Goal: Information Seeking & Learning: Learn about a topic

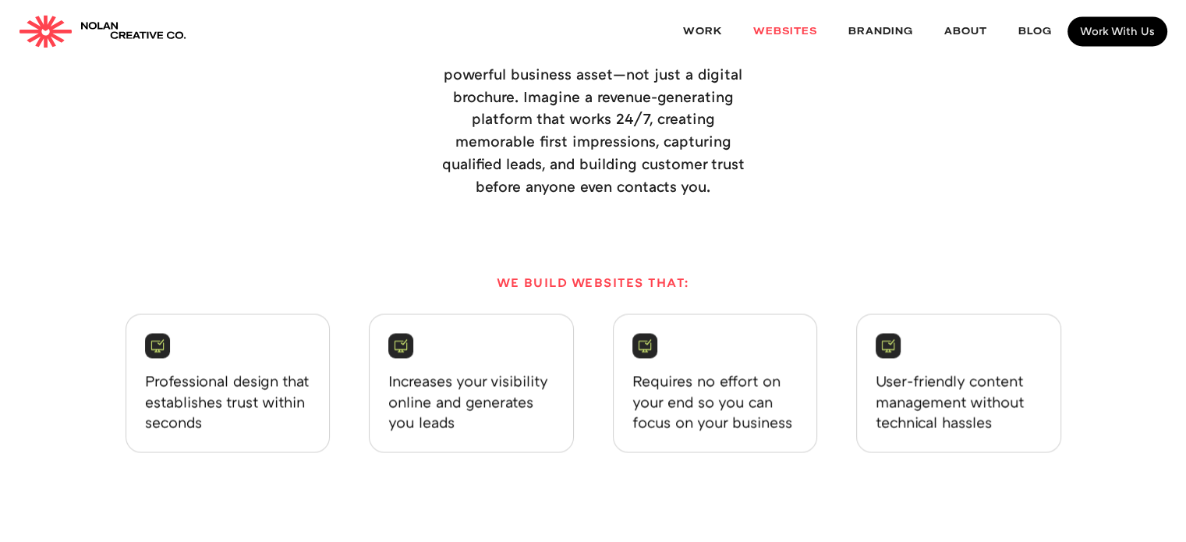
click at [698, 396] on p "Requires no effort on your end so you can focus on your business" at bounding box center [715, 401] width 166 height 63
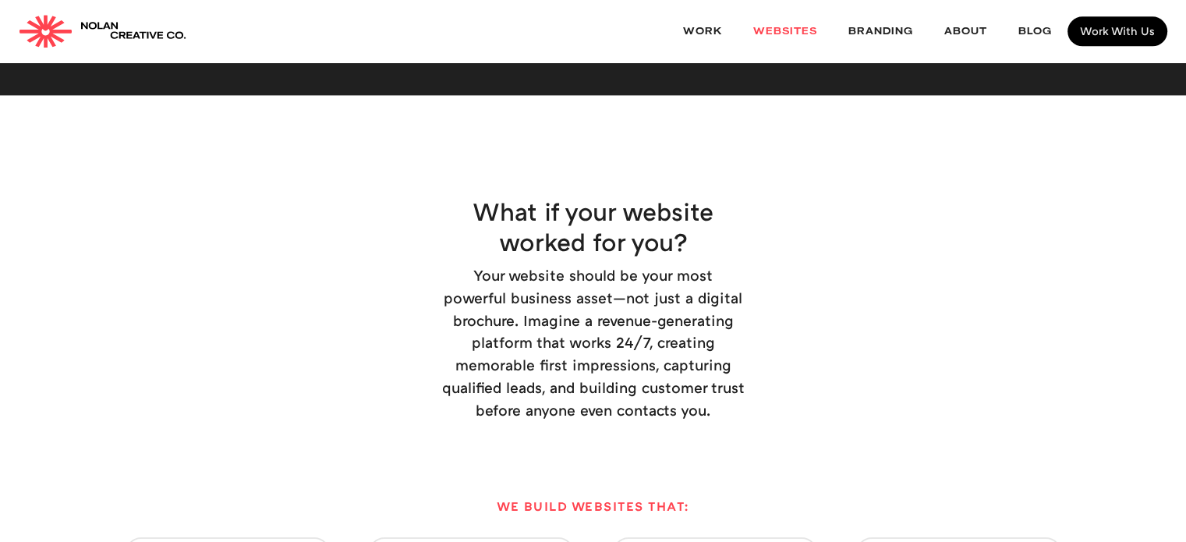
scroll to position [2106, 0]
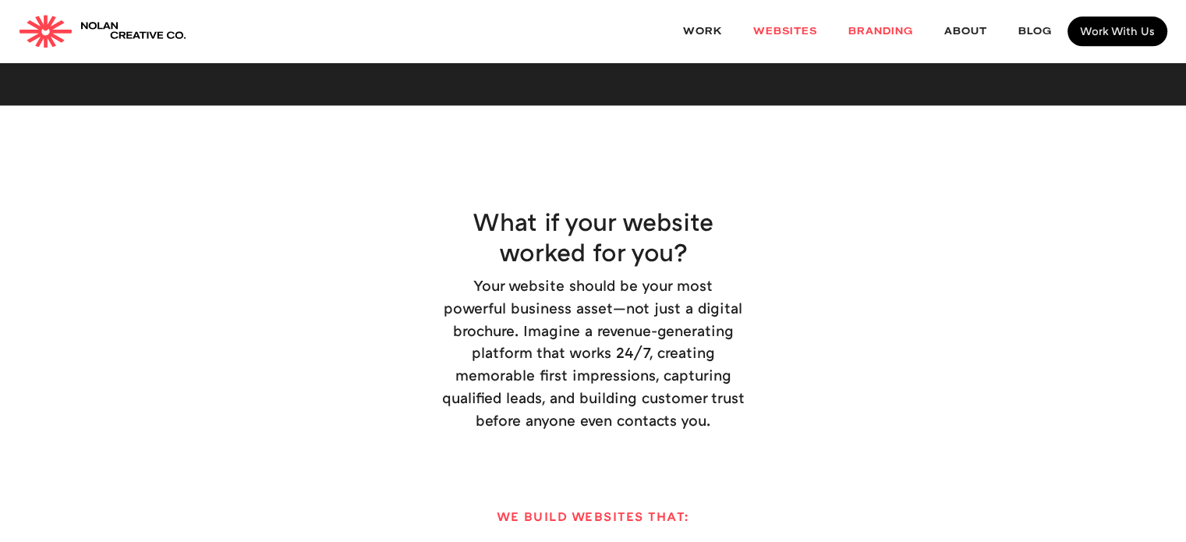
click at [885, 40] on link "Branding" at bounding box center [881, 31] width 96 height 41
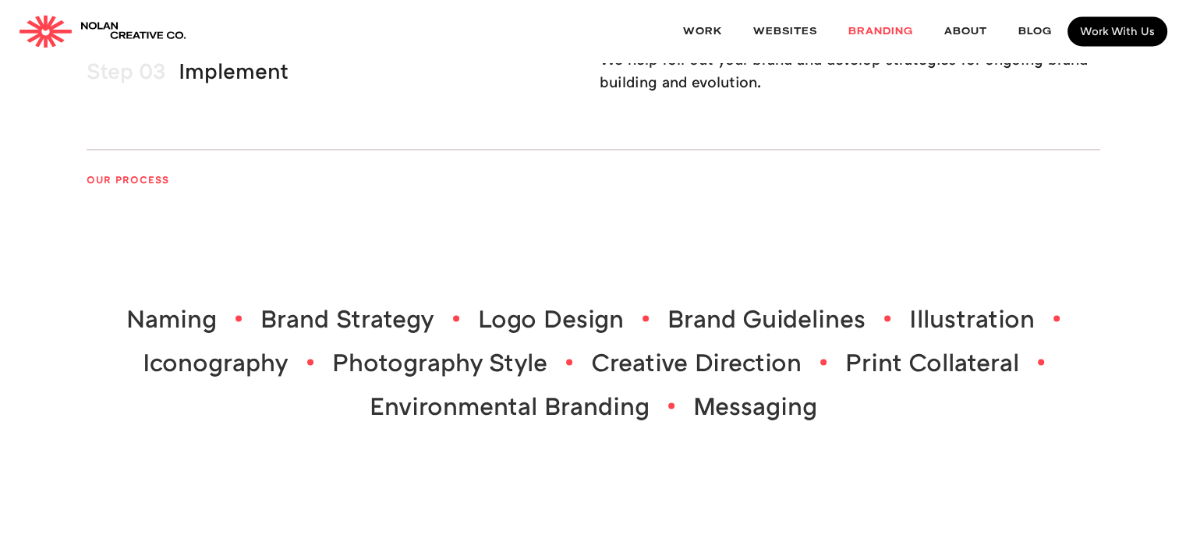
scroll to position [2340, 0]
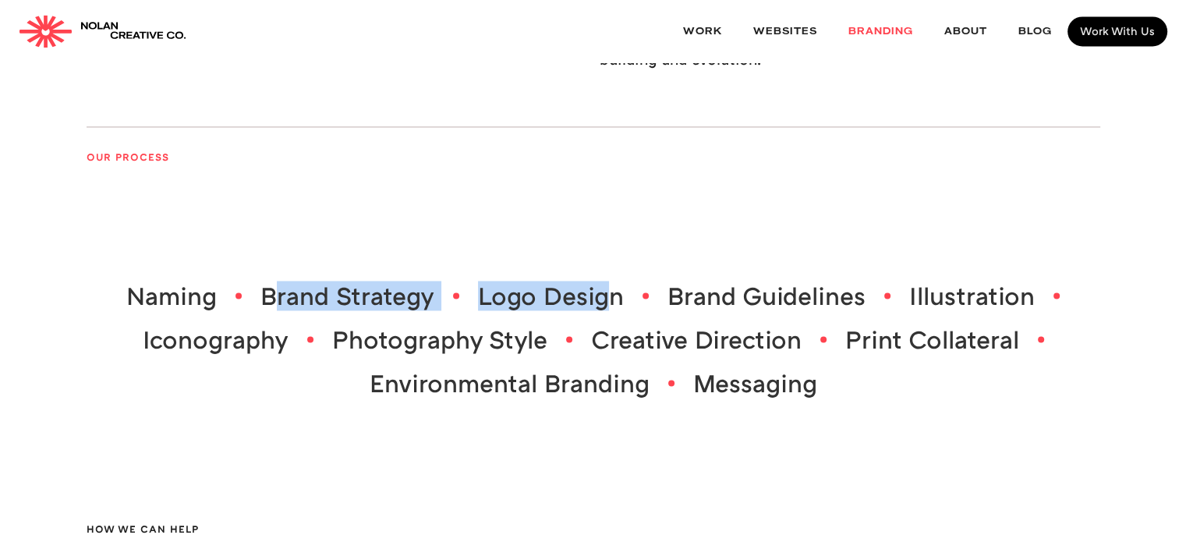
drag, startPoint x: 275, startPoint y: 298, endPoint x: 618, endPoint y: 268, distance: 344.4
click at [615, 269] on div "HOW WE CAN HELP Naming Brand Strategy Logo Design Brand Guidelines Illustration…" at bounding box center [594, 339] width 1014 height 268
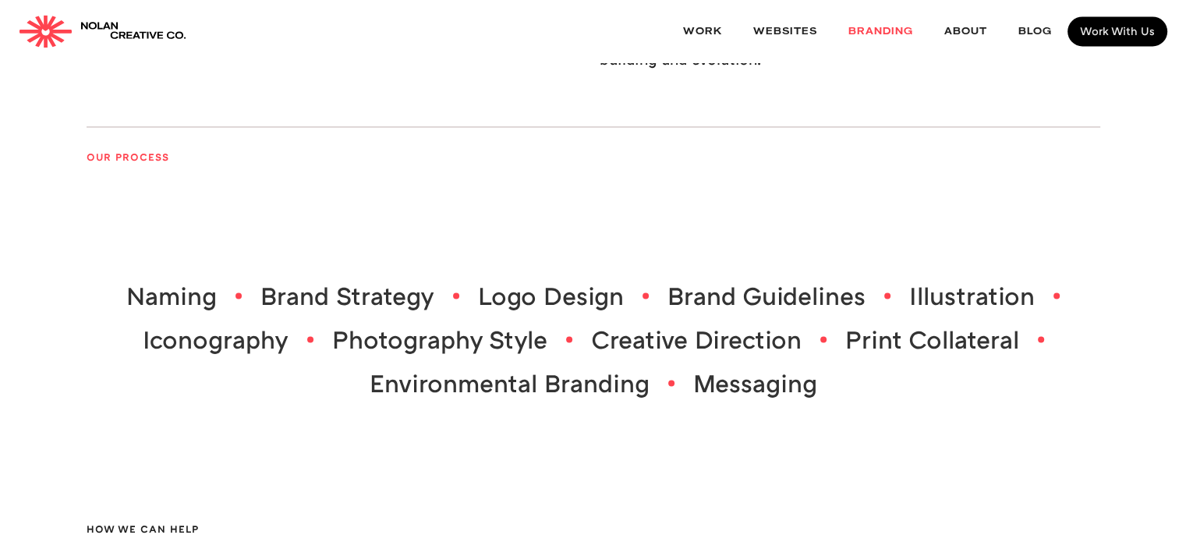
click at [618, 268] on div "HOW WE CAN HELP Naming Brand Strategy Logo Design Brand Guidelines Illustration…" at bounding box center [594, 339] width 1014 height 268
click at [655, 280] on div "HOW WE CAN HELP Naming Brand Strategy Logo Design Brand Guidelines Illustration…" at bounding box center [594, 339] width 1014 height 268
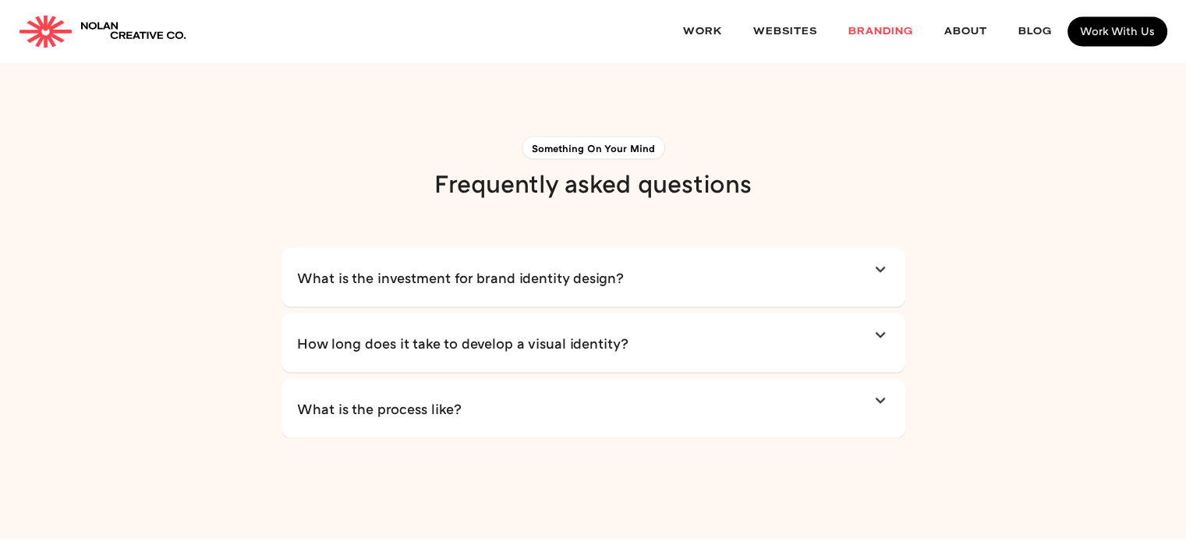
scroll to position [2886, 0]
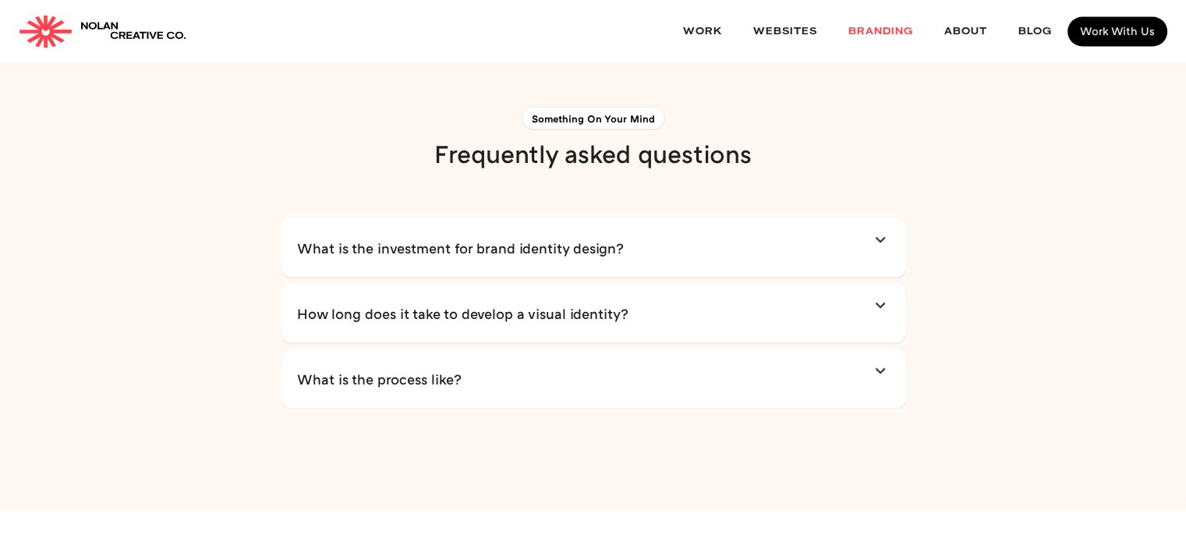
click at [711, 268] on link "What is the investment for brand identity design?" at bounding box center [593, 247] width 593 height 47
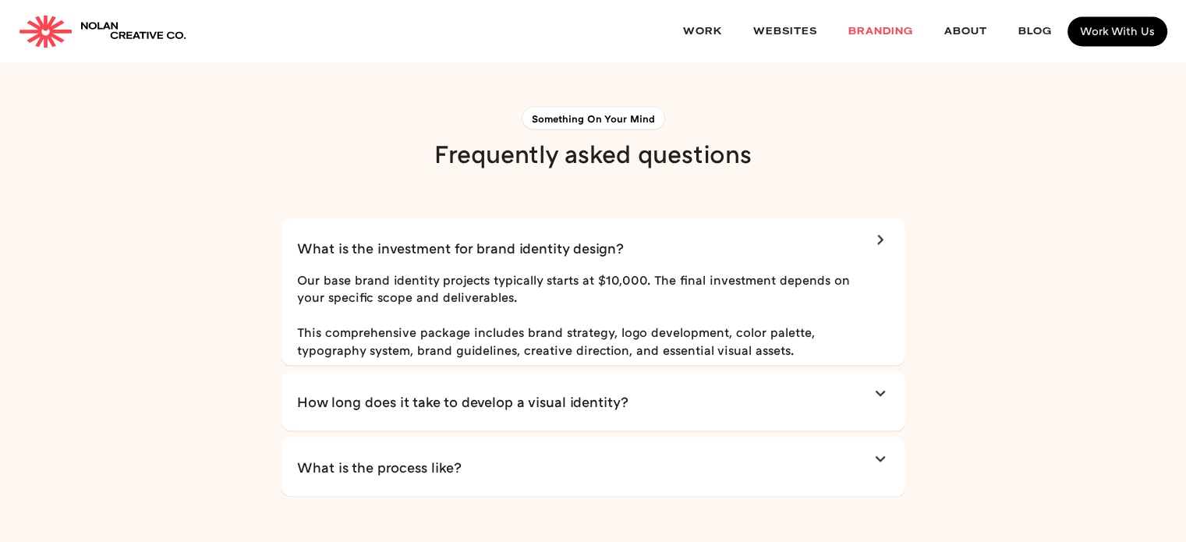
click at [711, 268] on link "What is the investment for brand identity design?" at bounding box center [593, 247] width 593 height 47
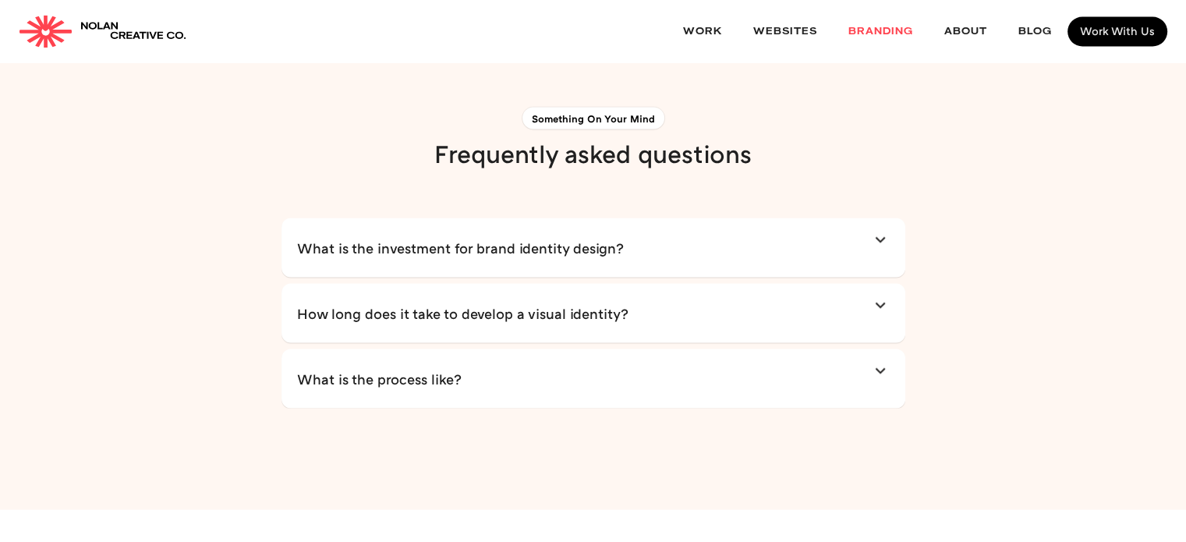
click at [688, 307] on link "How long does it take to develop a visual identity?" at bounding box center [593, 312] width 593 height 47
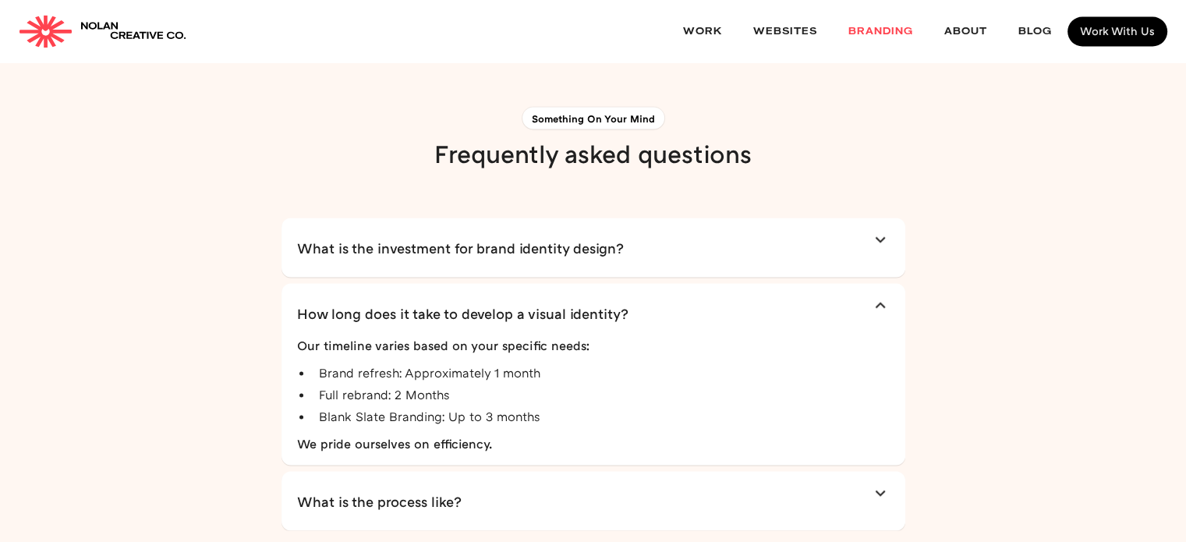
click at [688, 307] on link "How long does it take to develop a visual identity?" at bounding box center [593, 312] width 593 height 47
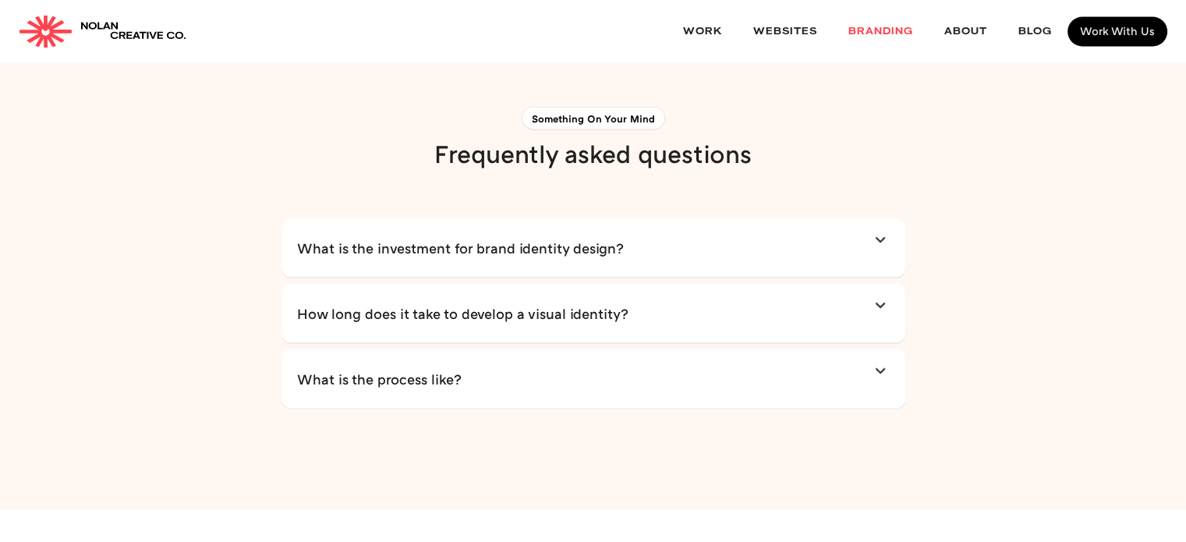
click at [688, 307] on link "How long does it take to develop a visual identity?" at bounding box center [593, 312] width 593 height 47
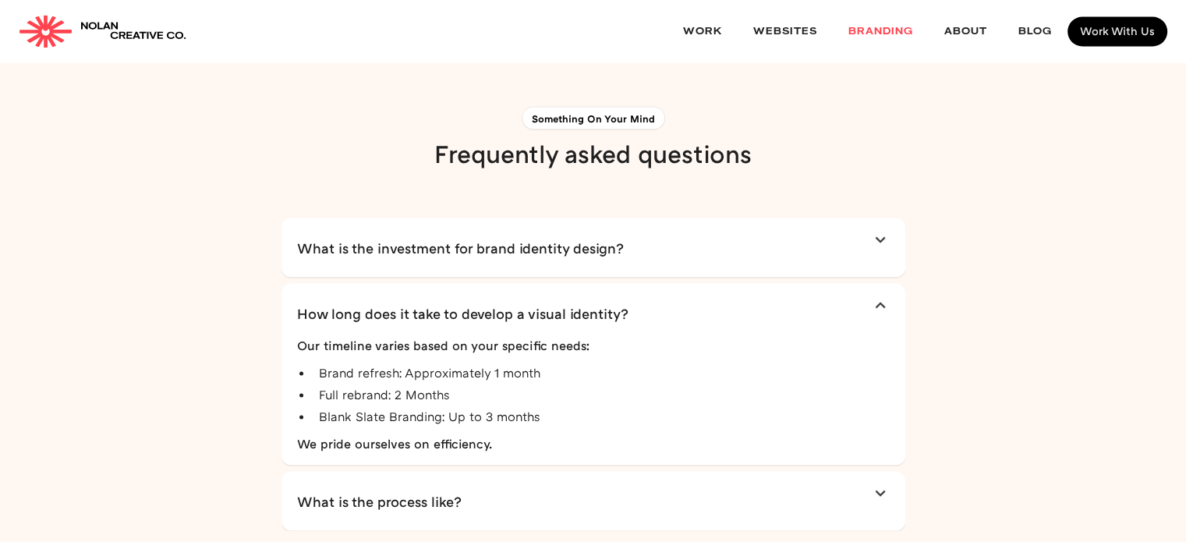
click at [688, 307] on link "How long does it take to develop a visual identity?" at bounding box center [593, 312] width 593 height 47
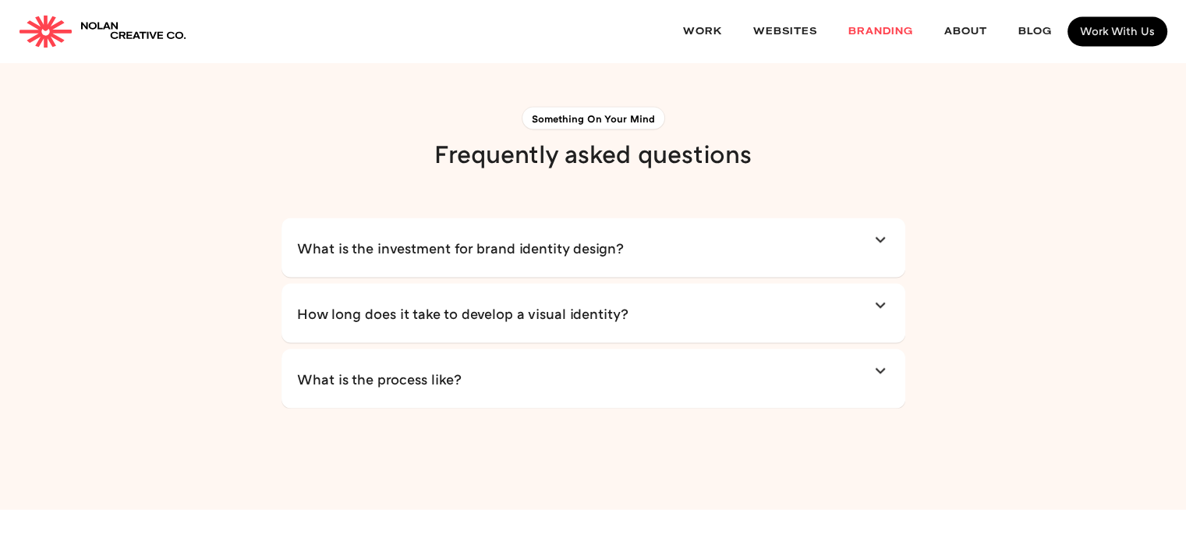
click at [675, 352] on div "What is the process like? Our collaborative process begins with an in-depth kic…" at bounding box center [594, 378] width 624 height 59
click at [674, 361] on link "What is the process like?" at bounding box center [593, 378] width 593 height 47
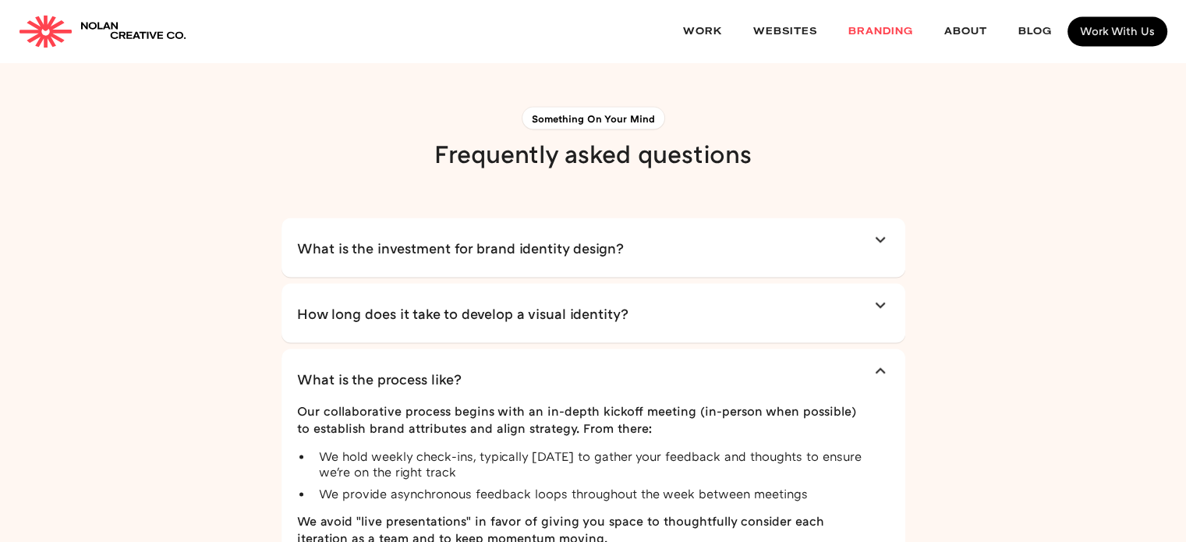
click at [672, 362] on link "What is the process like?" at bounding box center [593, 378] width 593 height 47
